Goal: Obtain resource: Download file/media

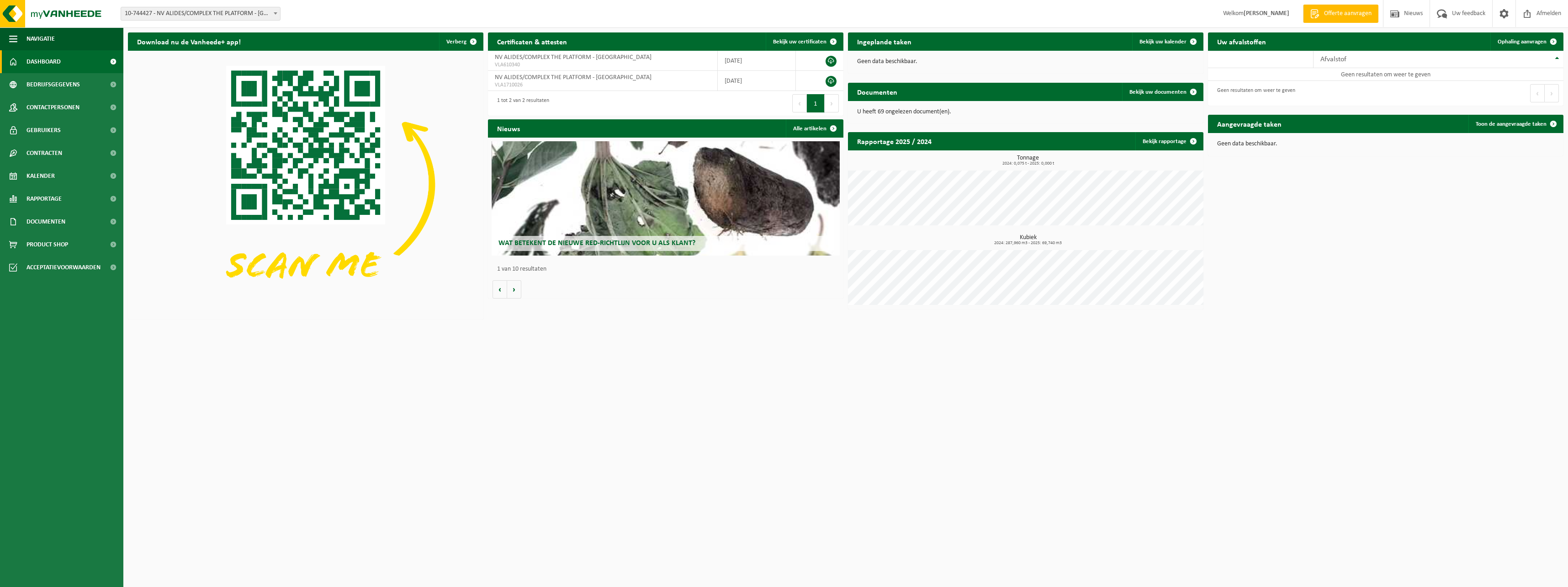
click at [273, 13] on span at bounding box center [275, 13] width 9 height 12
click at [367, 68] on img at bounding box center [306, 184] width 355 height 267
click at [49, 82] on span "Bedrijfsgegevens" at bounding box center [54, 85] width 54 height 23
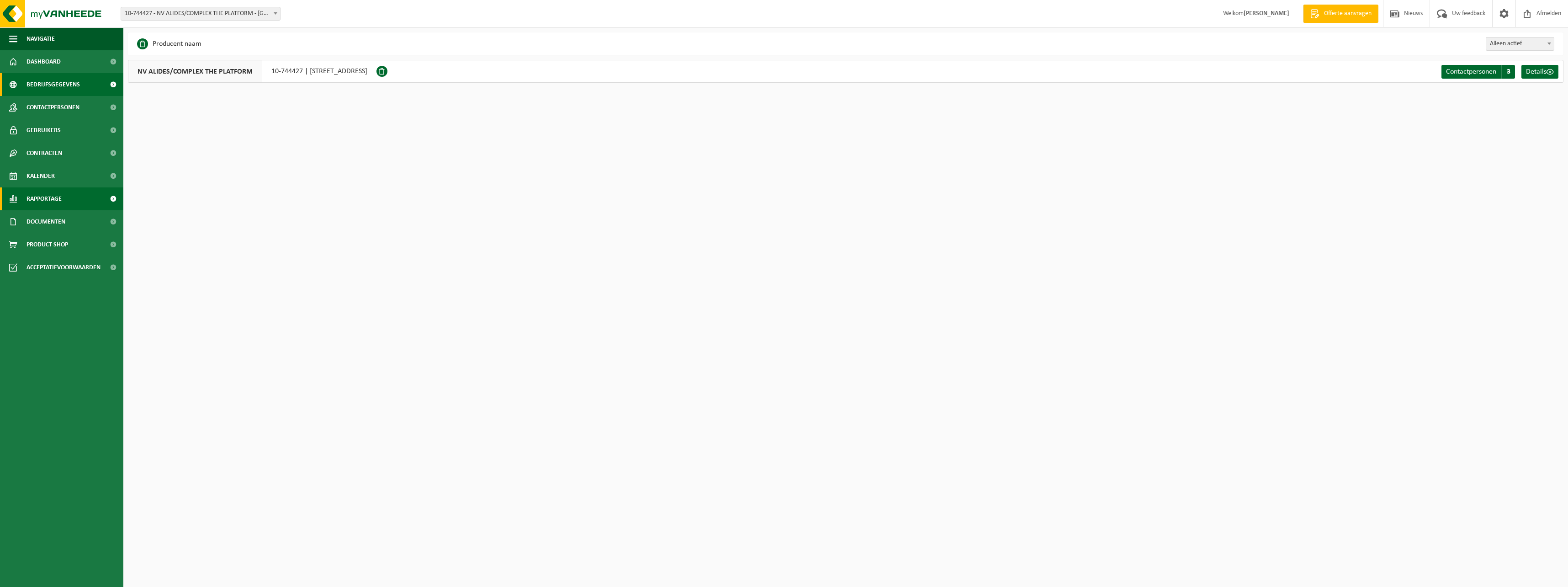
click at [46, 195] on span "Rapportage" at bounding box center [44, 199] width 35 height 23
click at [47, 237] on span "In lijstvorm" at bounding box center [44, 241] width 32 height 18
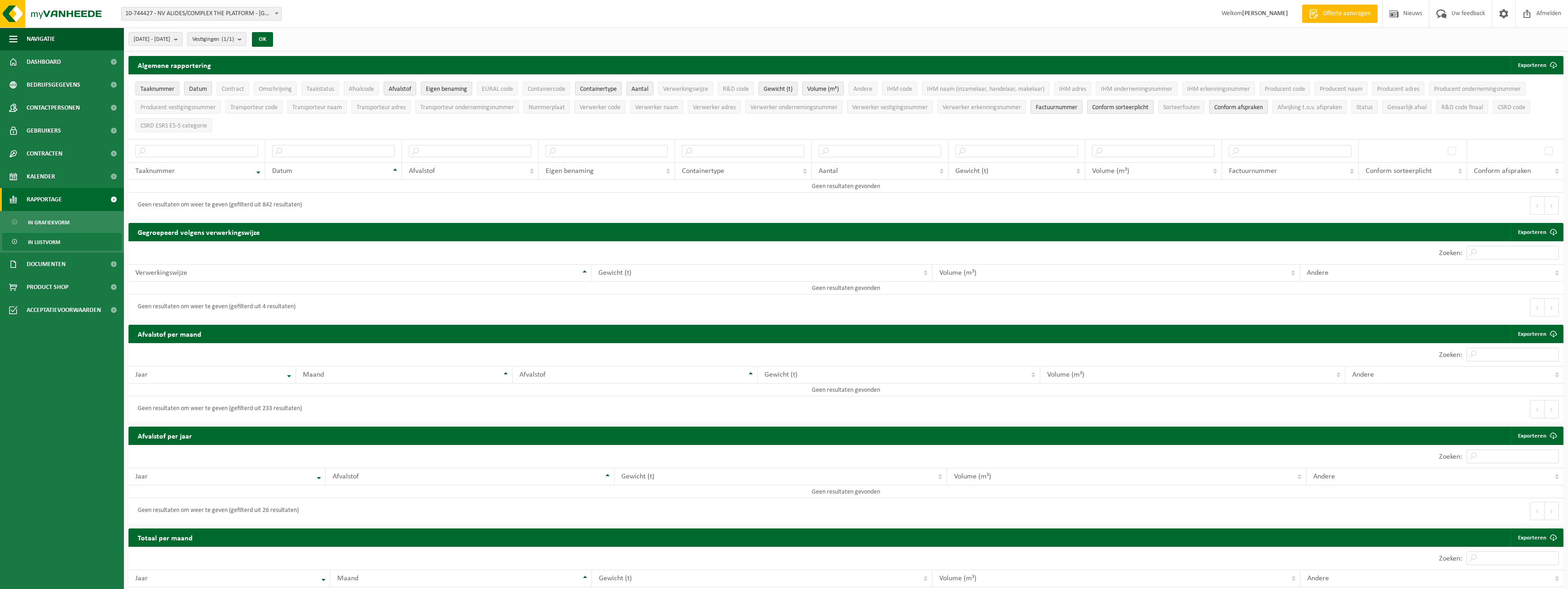
click at [62, 201] on span "Rapportage" at bounding box center [45, 200] width 35 height 23
click at [116, 199] on span at bounding box center [114, 200] width 21 height 23
click at [38, 150] on span "Contracten" at bounding box center [45, 154] width 36 height 23
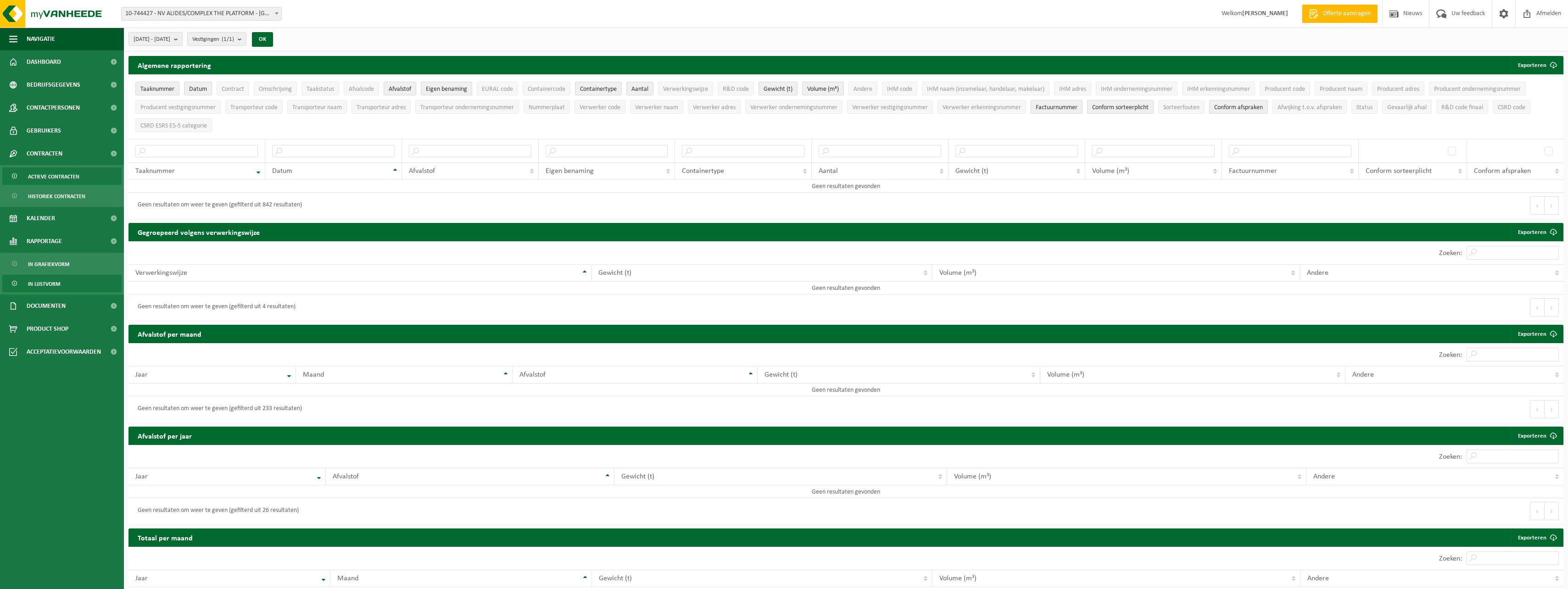
click at [53, 172] on span "Actieve contracten" at bounding box center [54, 177] width 51 height 18
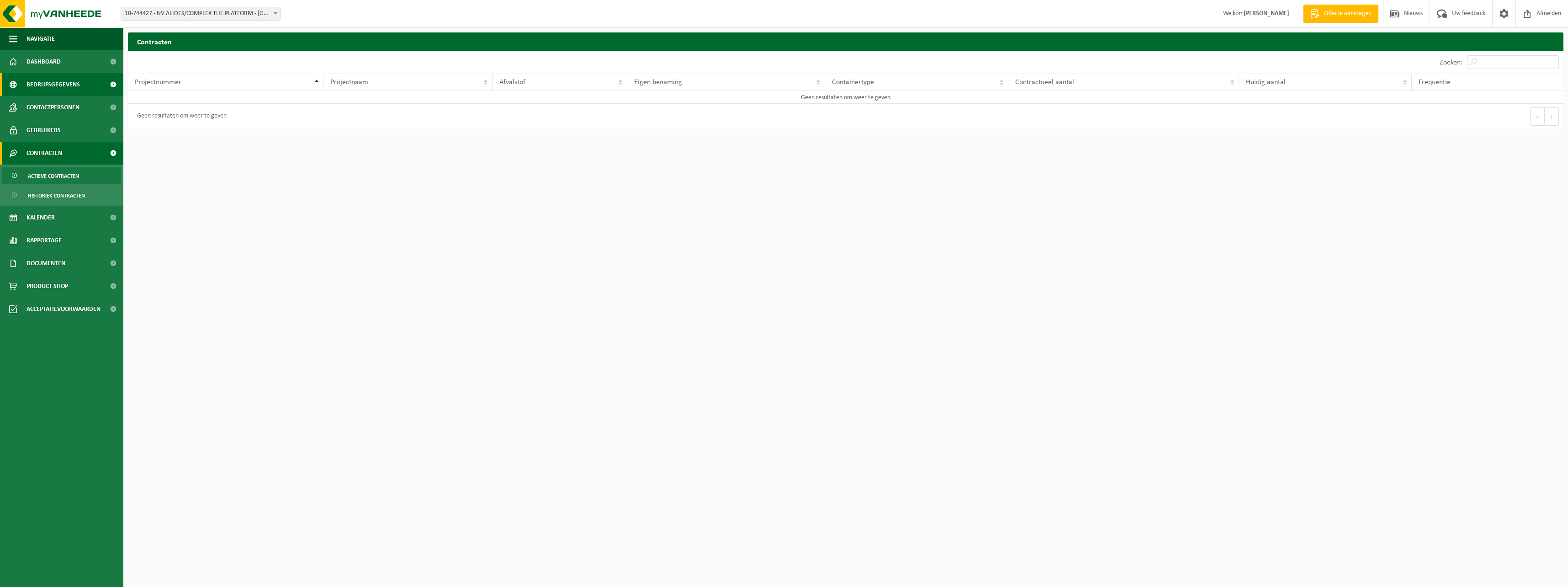
click at [63, 80] on span "Bedrijfsgegevens" at bounding box center [54, 85] width 54 height 23
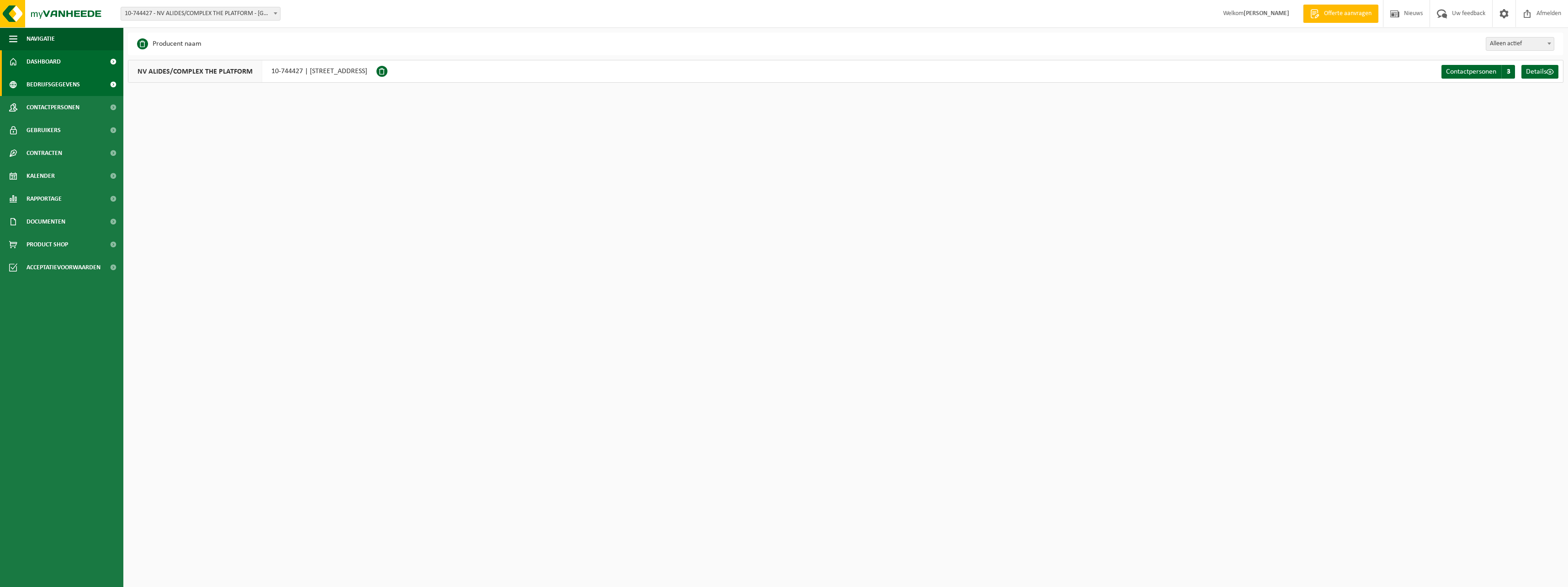
click at [68, 58] on link "Dashboard" at bounding box center [61, 62] width 124 height 23
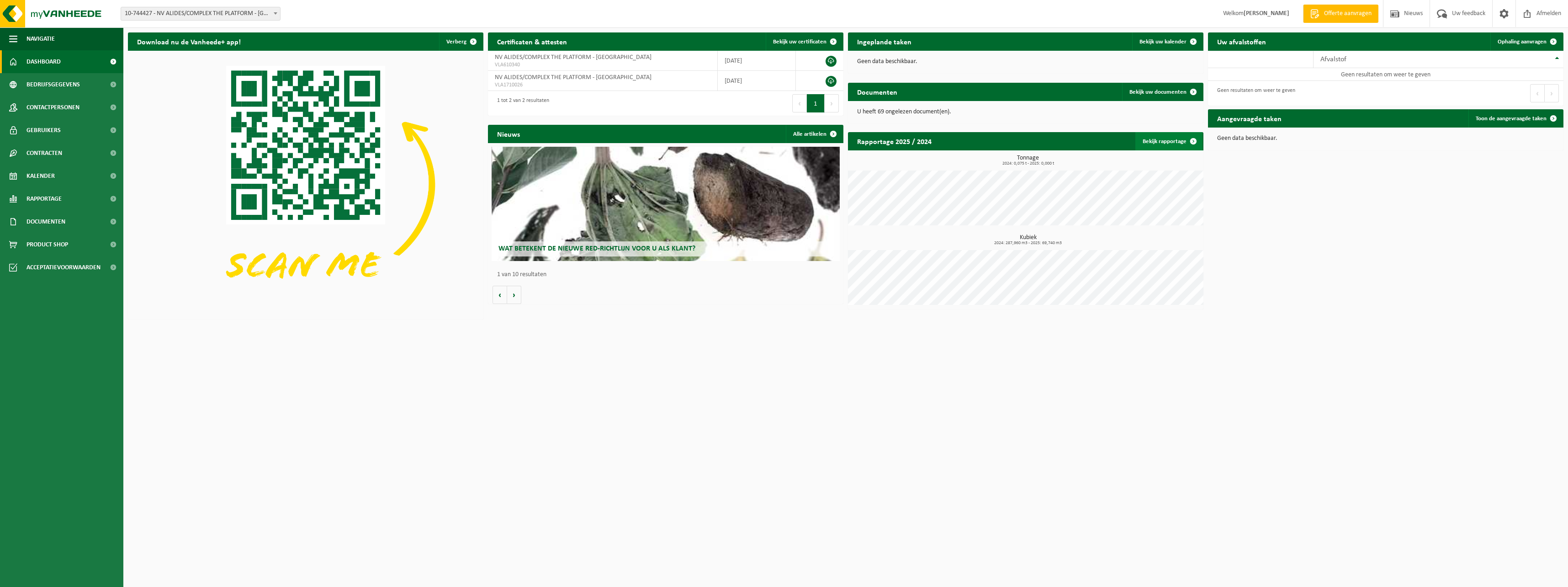
click at [1194, 140] on span at bounding box center [1194, 141] width 18 height 18
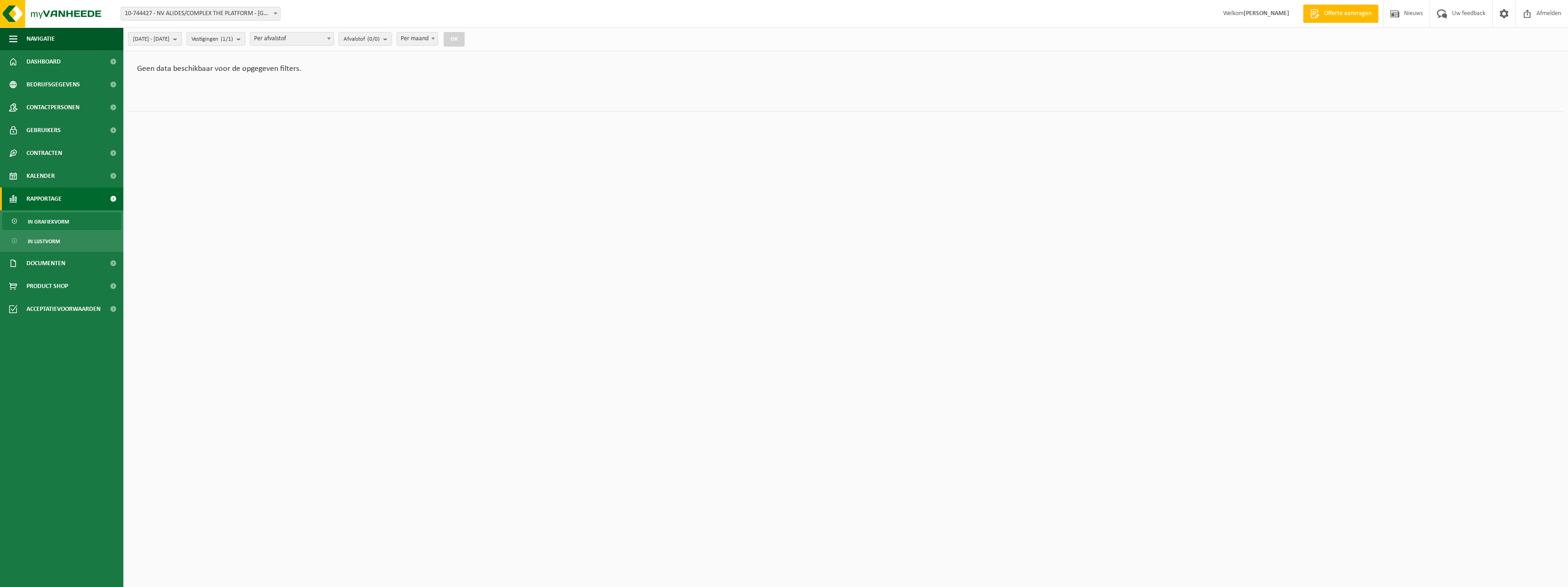
click at [182, 38] on button "2025-05-01 - 2025-10-13" at bounding box center [155, 39] width 54 height 14
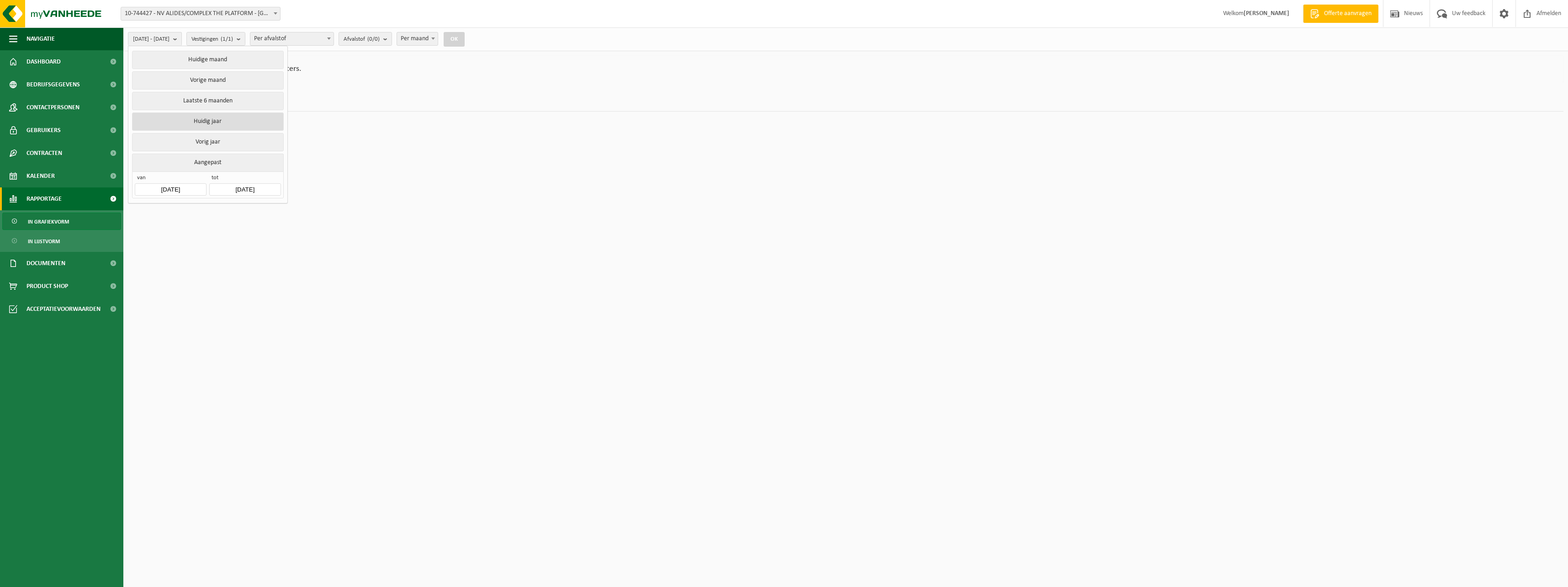
click at [195, 119] on button "Huidig jaar" at bounding box center [208, 122] width 151 height 18
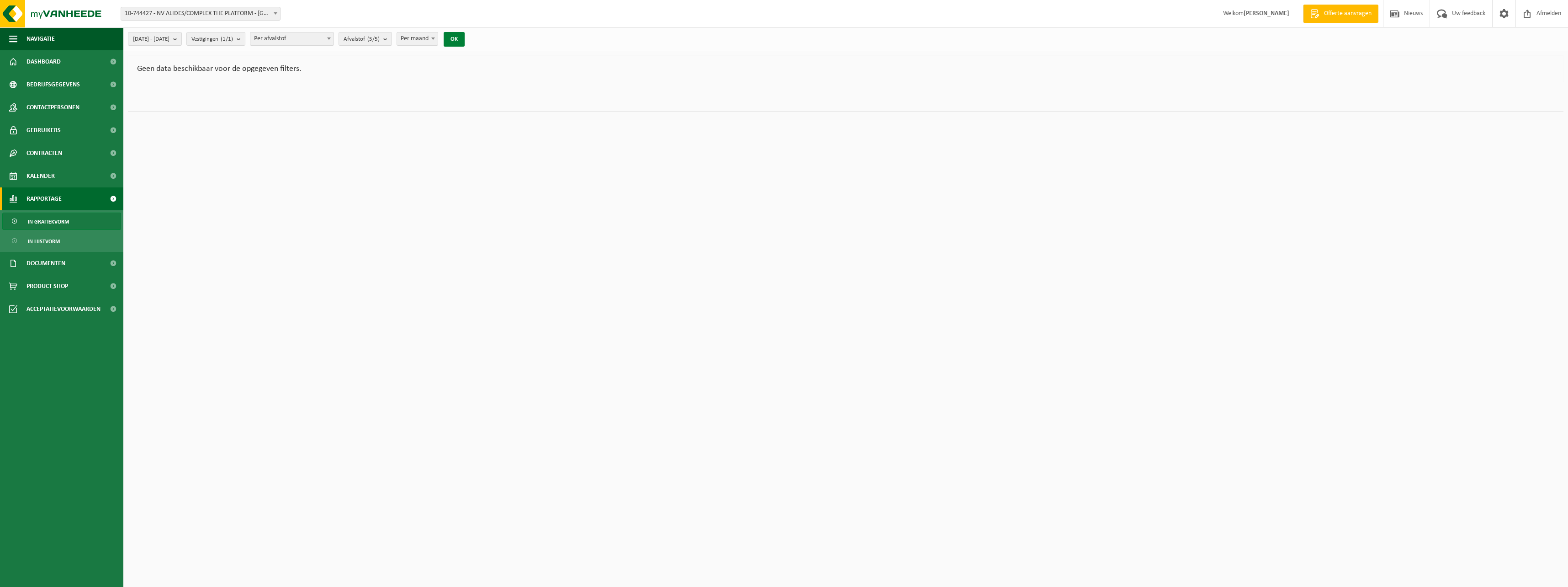
click at [464, 39] on button "OK" at bounding box center [454, 40] width 21 height 15
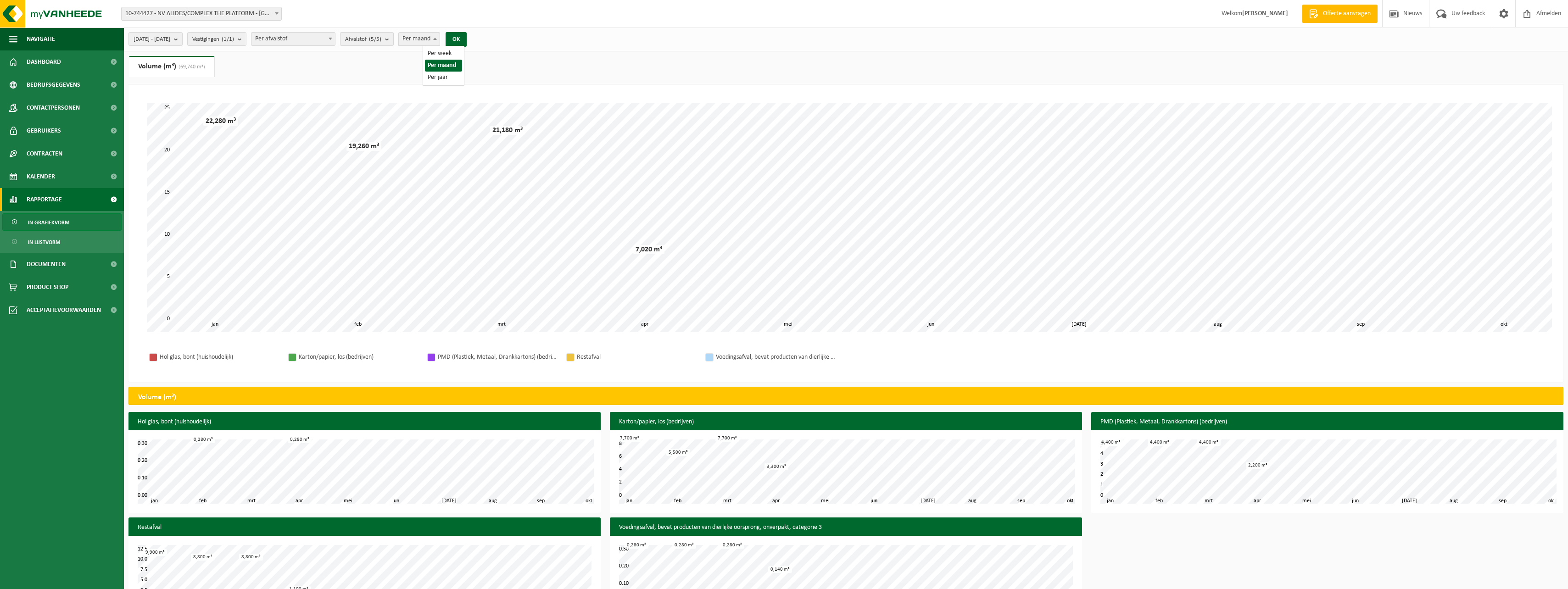
click at [437, 38] on b at bounding box center [435, 39] width 4 height 2
click at [194, 69] on span "(69,740 m³)" at bounding box center [190, 67] width 29 height 5
click at [381, 39] on span "Afvalstof (5/5)" at bounding box center [363, 39] width 36 height 14
click at [333, 37] on span "Per afvalstof" at bounding box center [293, 38] width 84 height 13
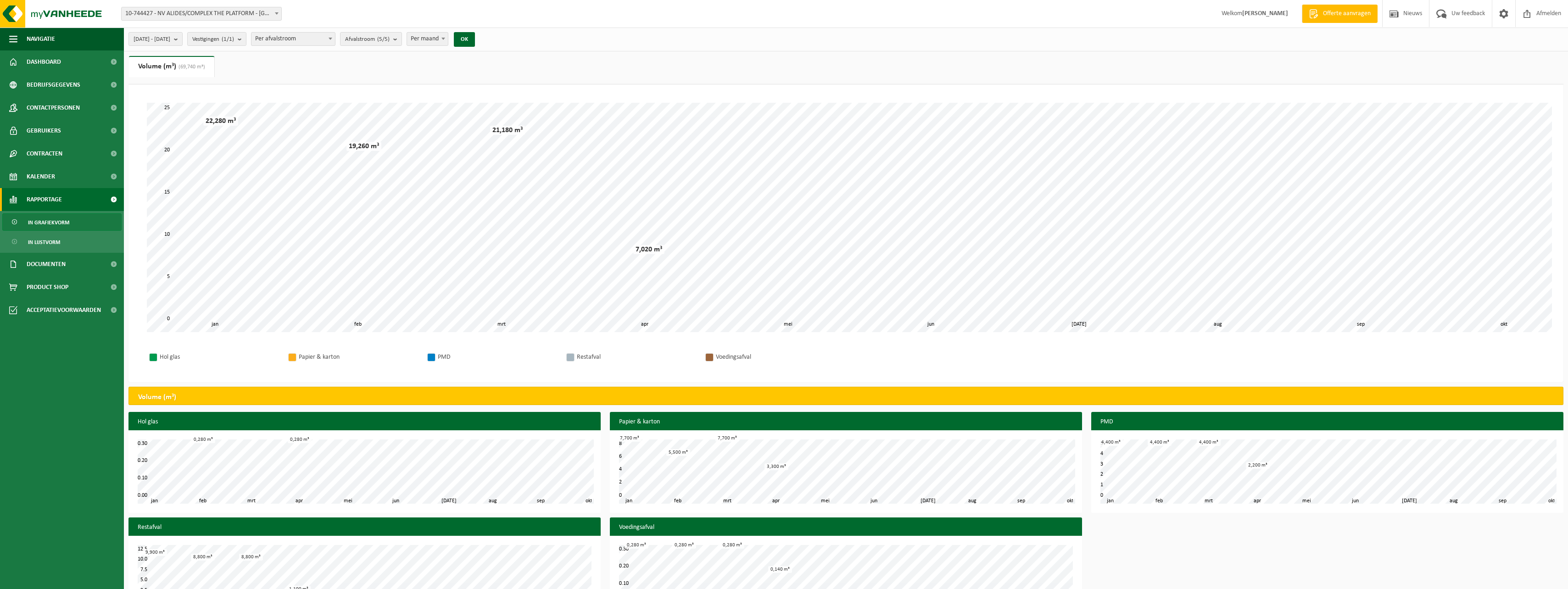
click at [323, 37] on span "Per afvalstroom" at bounding box center [293, 38] width 84 height 13
select select "1"
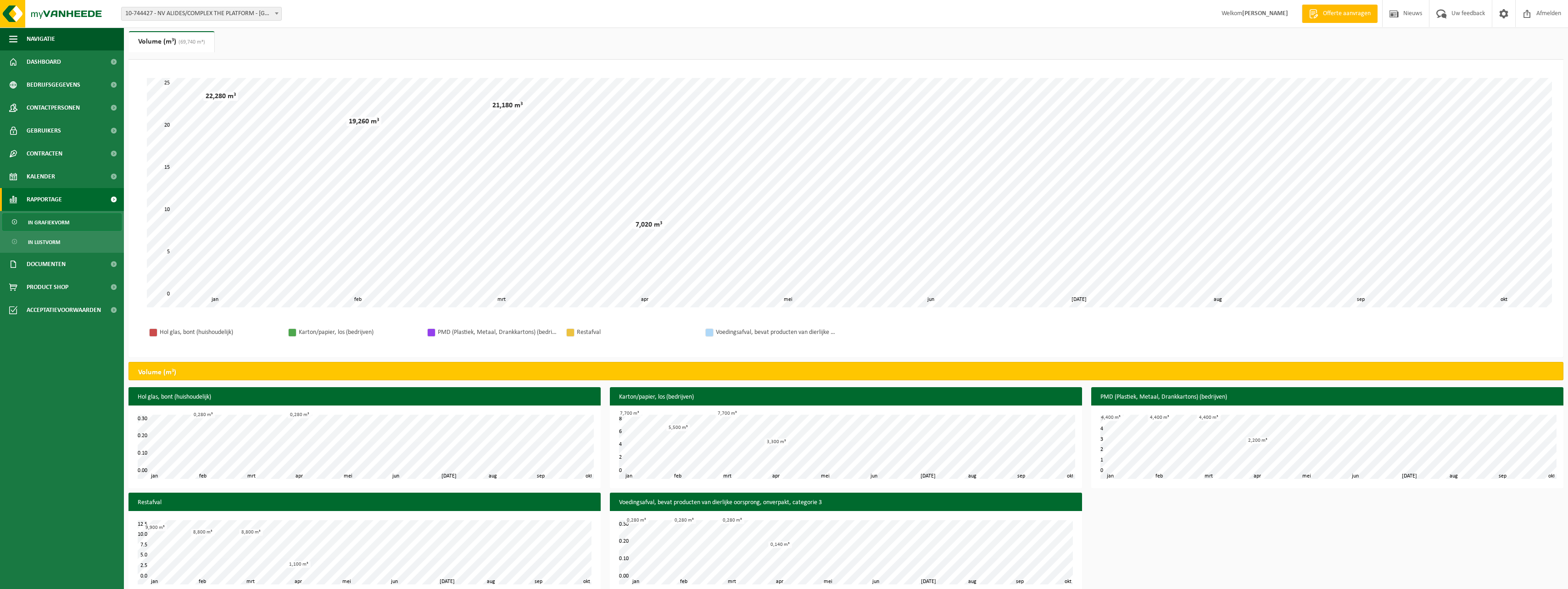
scroll to position [38, 0]
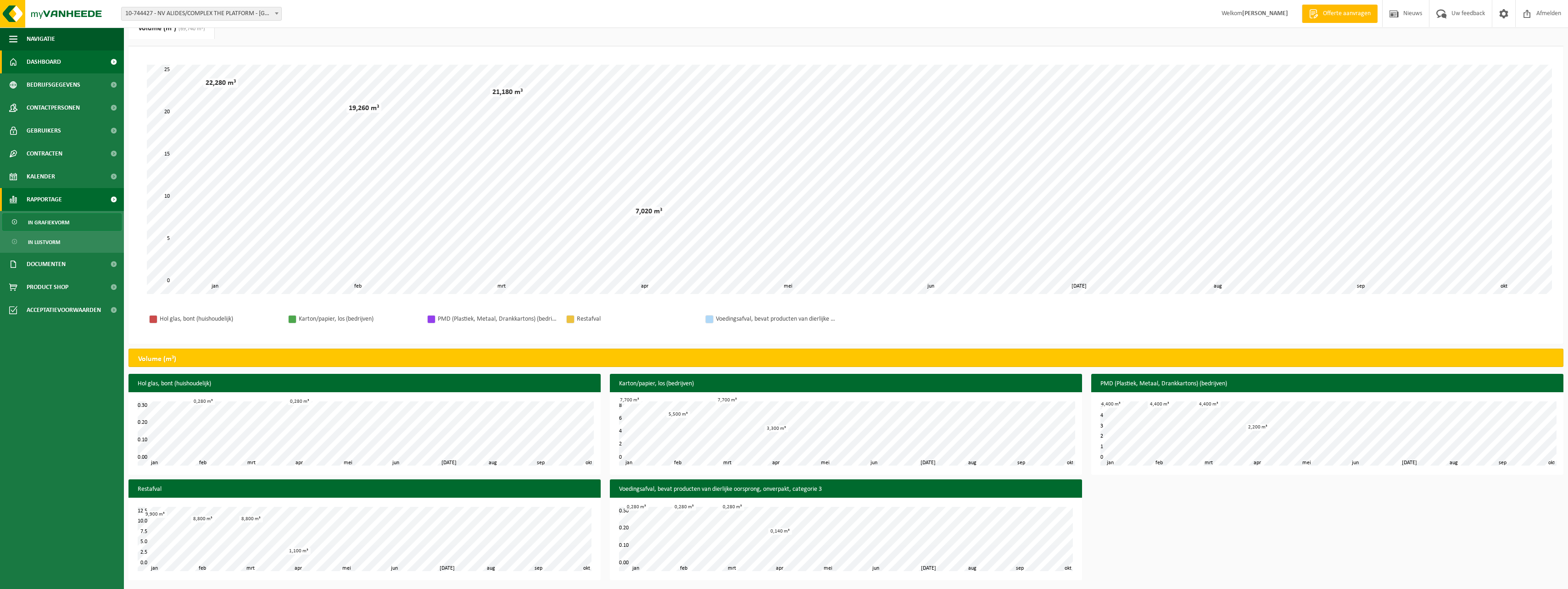
click at [113, 60] on span at bounding box center [114, 62] width 21 height 23
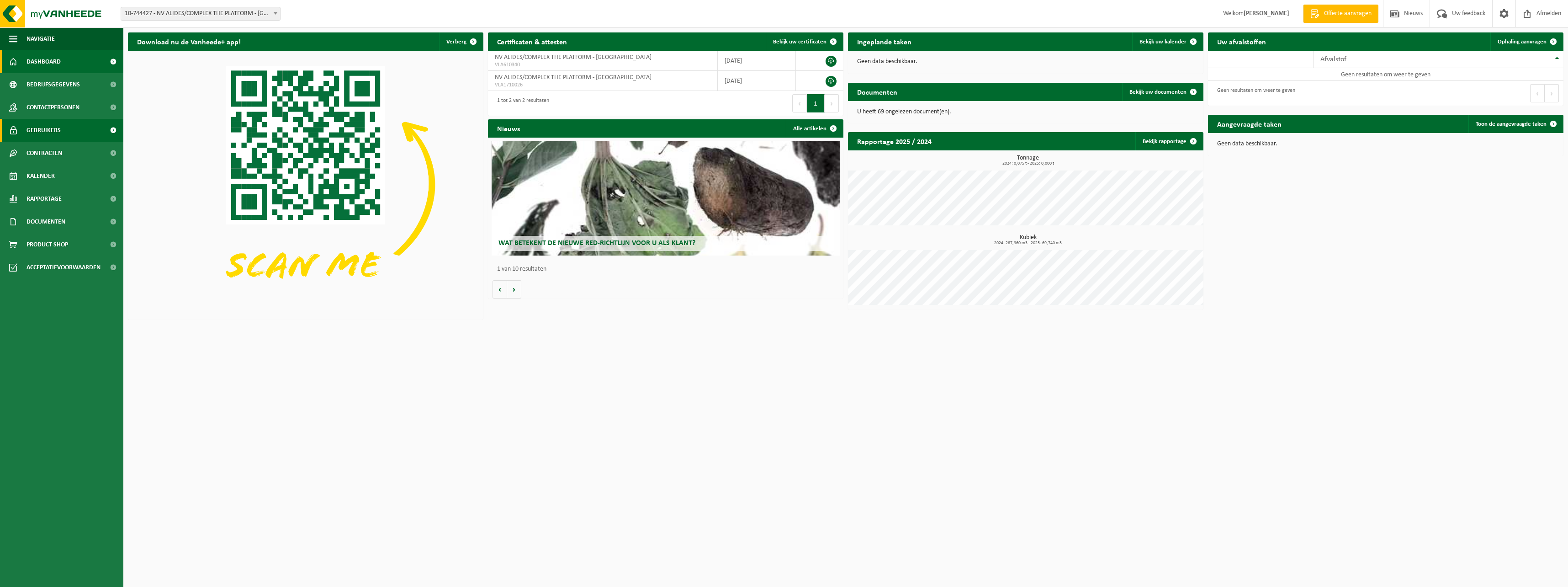
click at [111, 129] on span at bounding box center [113, 130] width 21 height 23
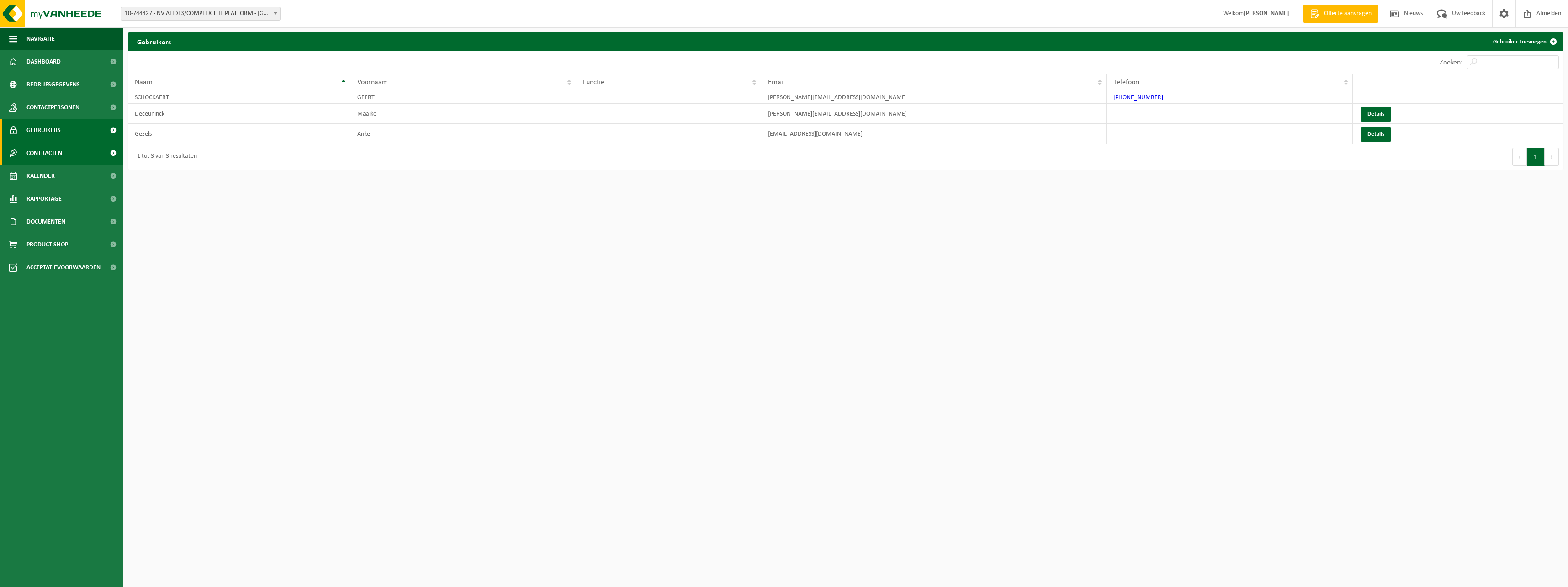
click at [110, 153] on span at bounding box center [113, 153] width 21 height 23
click at [68, 174] on span "Actieve contracten" at bounding box center [54, 176] width 51 height 18
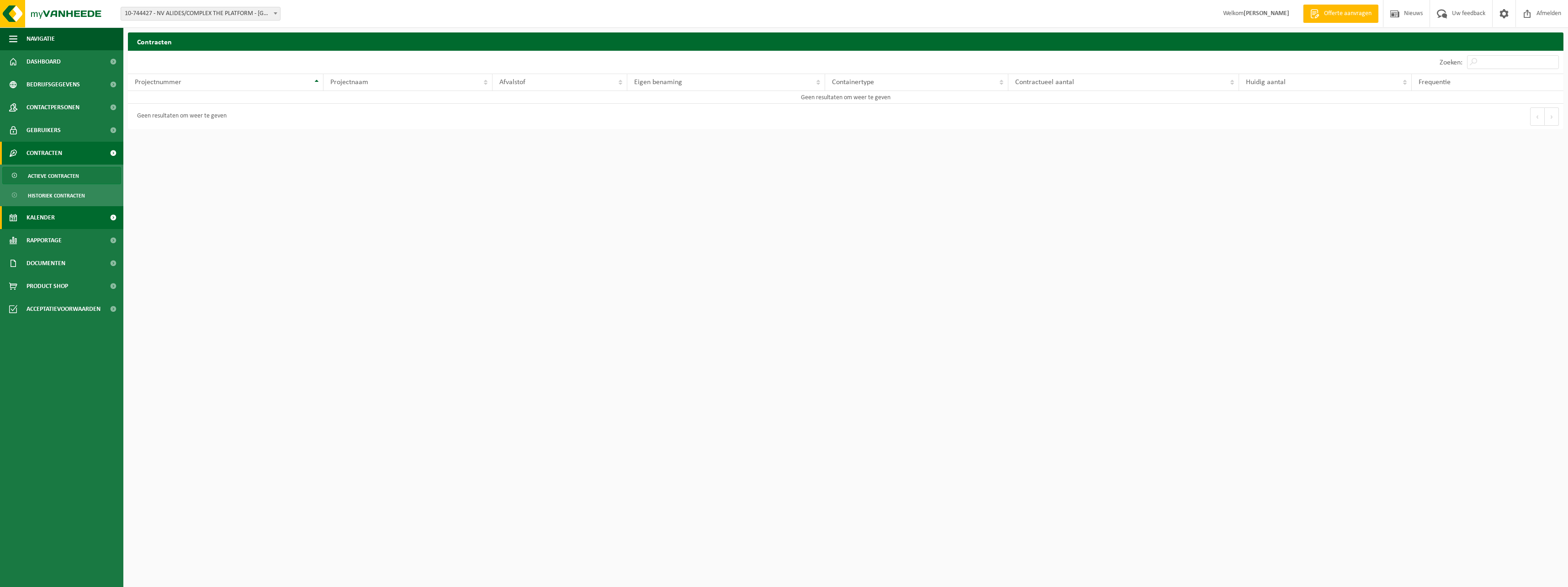
click at [111, 216] on span at bounding box center [113, 218] width 21 height 23
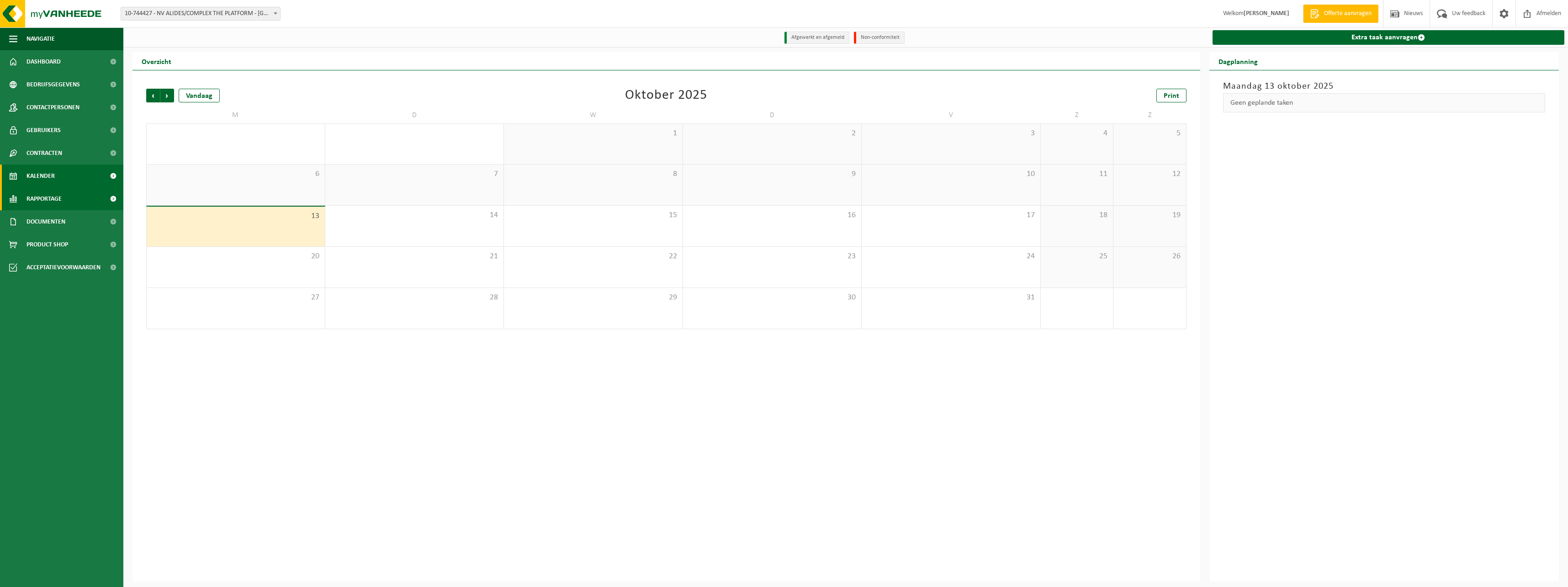
click at [115, 195] on span at bounding box center [113, 199] width 21 height 23
click at [51, 241] on span "In lijstvorm" at bounding box center [44, 241] width 32 height 18
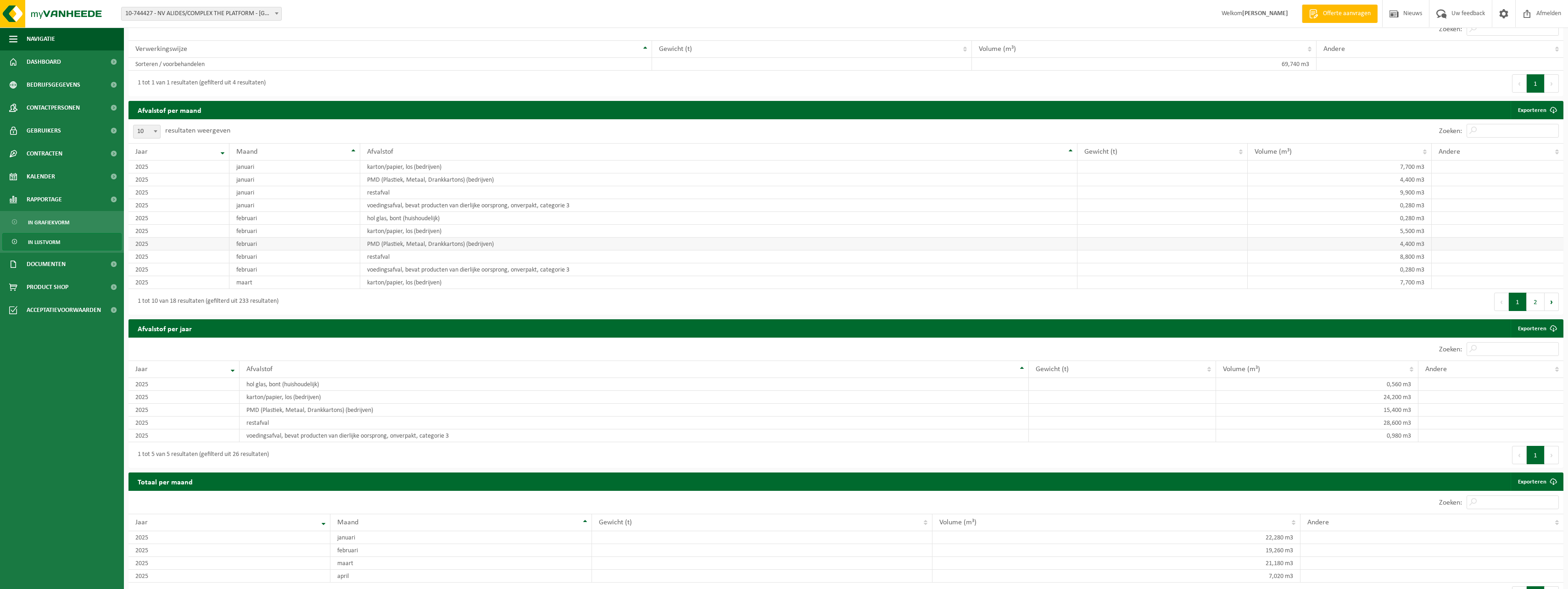
scroll to position [459, 0]
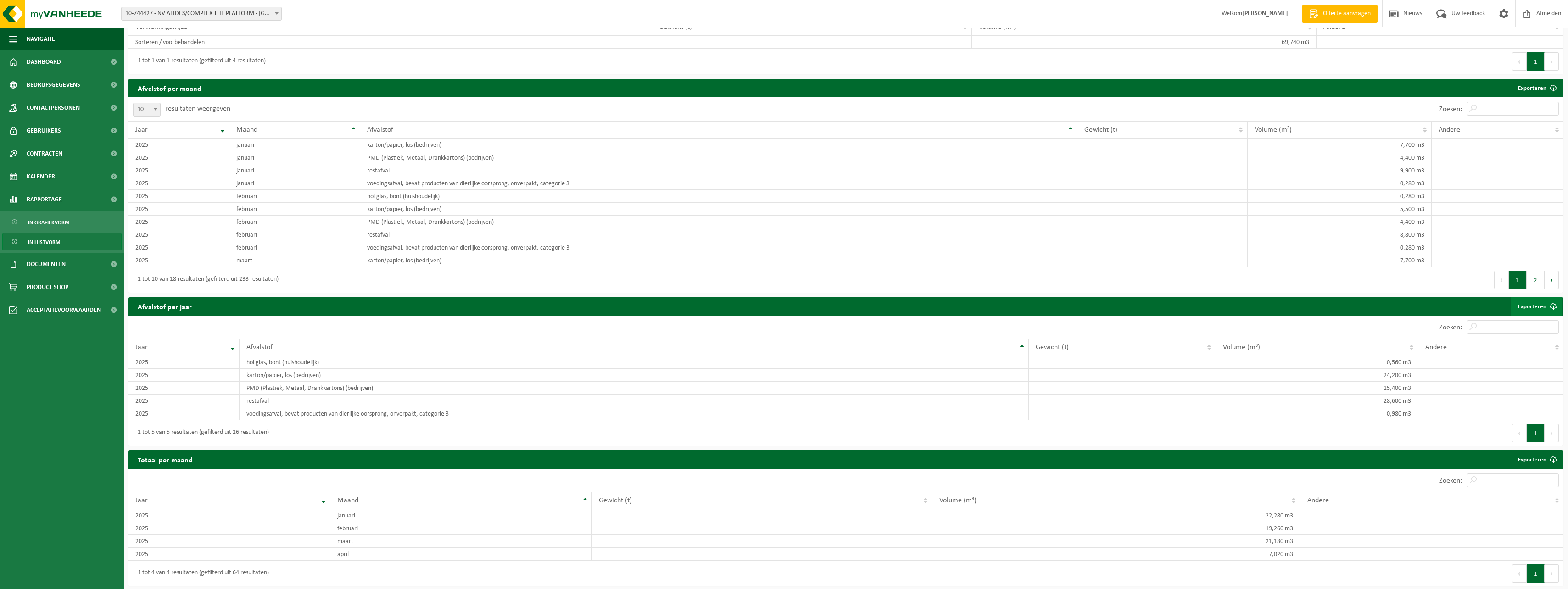
click at [1537, 306] on link "Exporteren" at bounding box center [1536, 306] width 52 height 18
